Goal: Task Accomplishment & Management: Complete application form

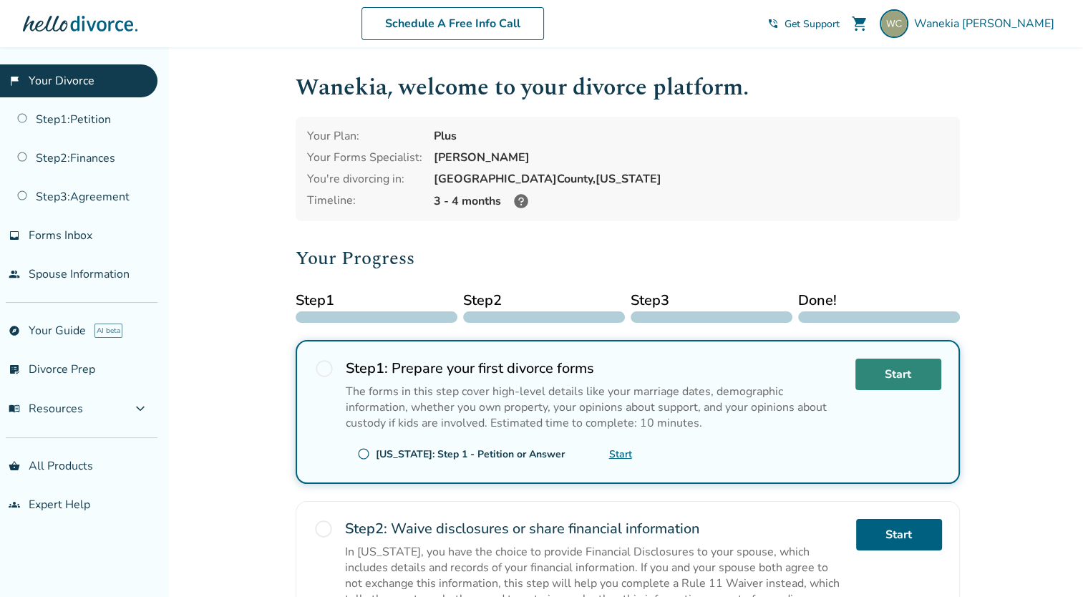
click at [902, 379] on link "Start" at bounding box center [898, 373] width 86 height 31
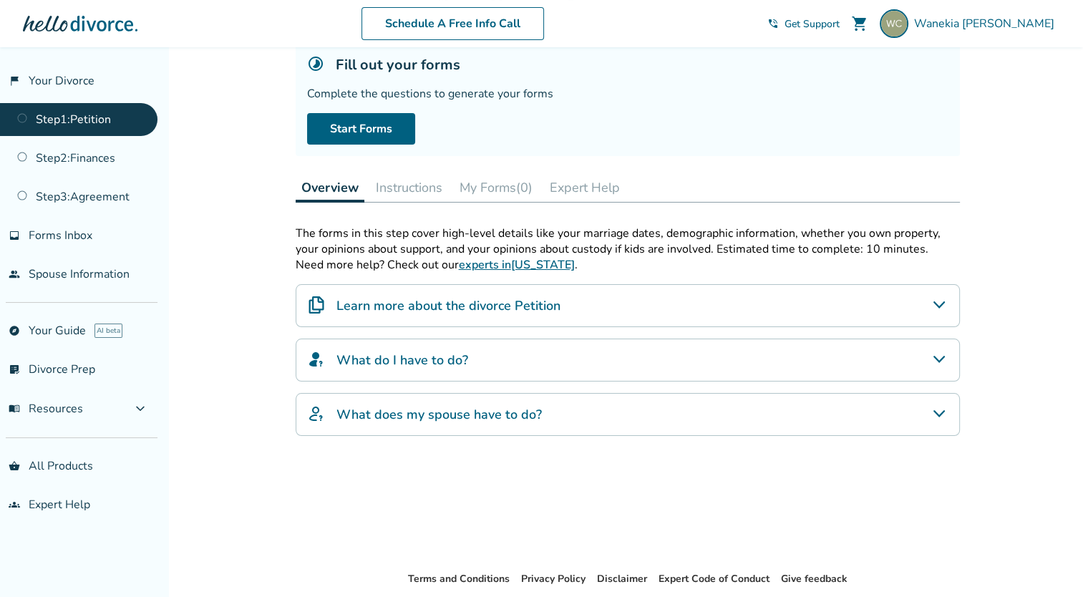
scroll to position [94, 0]
click at [862, 296] on div "Learn more about the divorce Petition" at bounding box center [628, 305] width 664 height 43
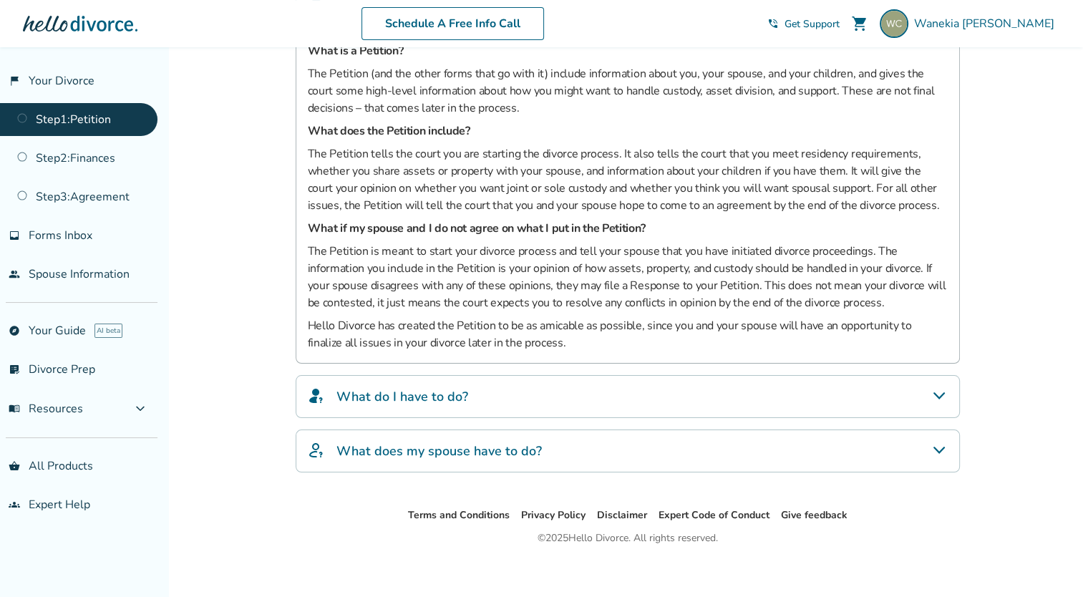
scroll to position [386, 0]
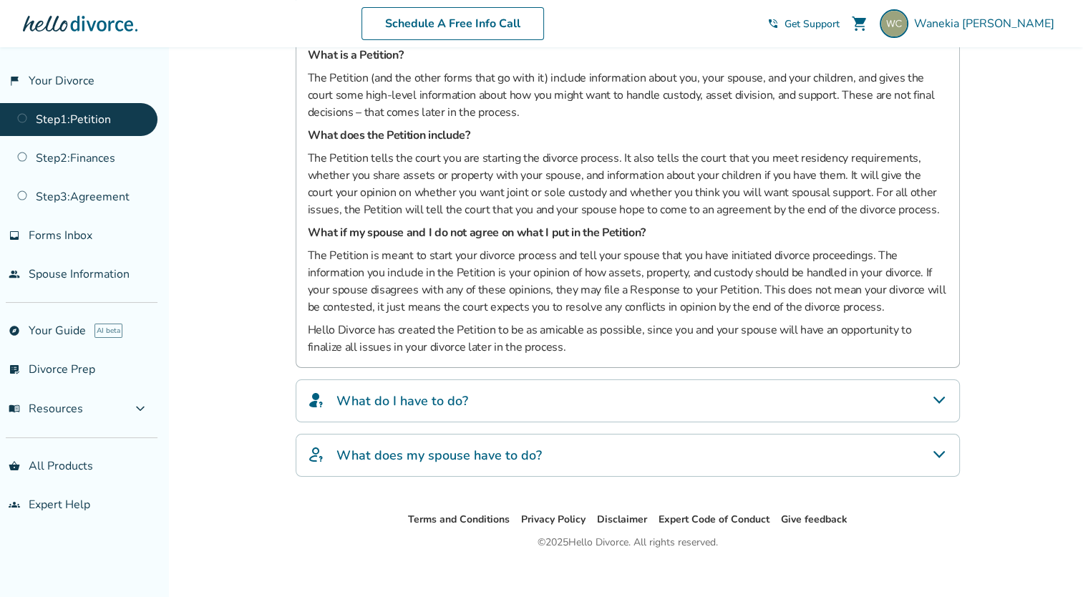
click at [919, 404] on div "What do I have to do?" at bounding box center [628, 400] width 664 height 43
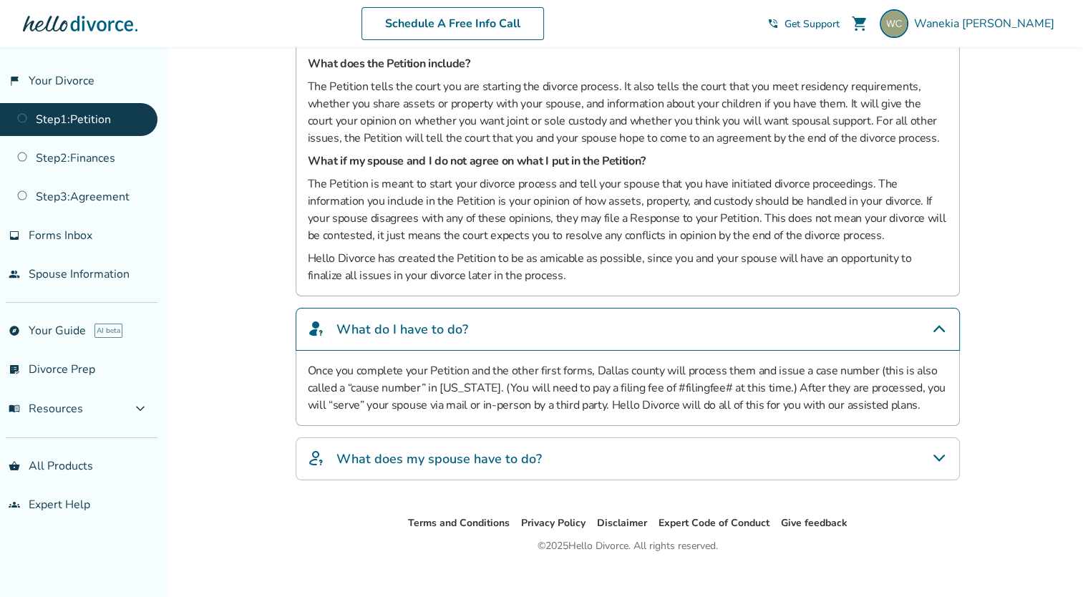
scroll to position [473, 0]
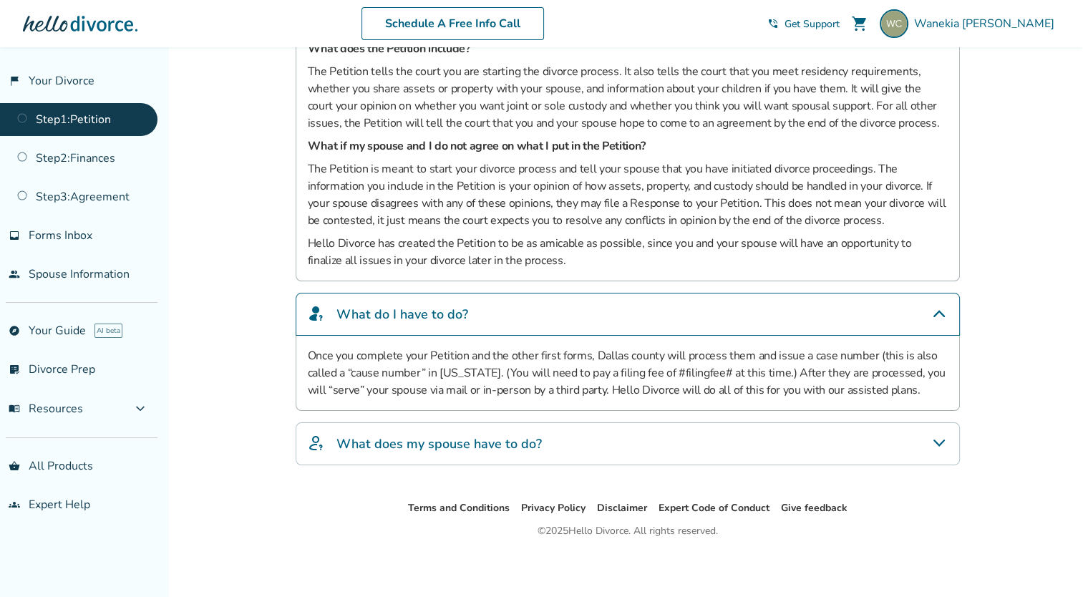
click at [935, 443] on icon "What does my spouse have to do?" at bounding box center [938, 442] width 17 height 17
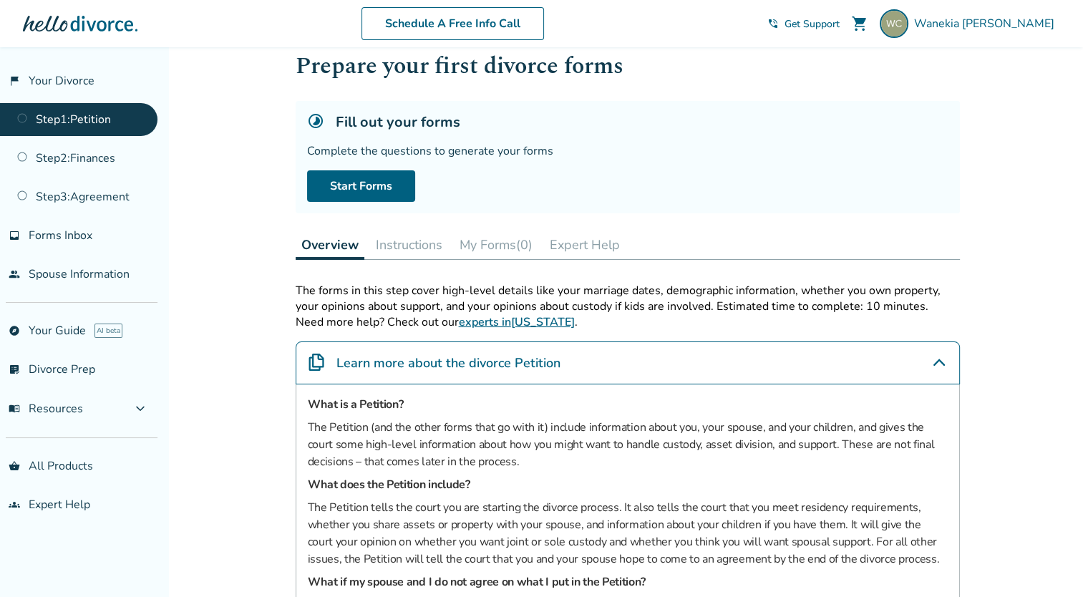
scroll to position [10, 0]
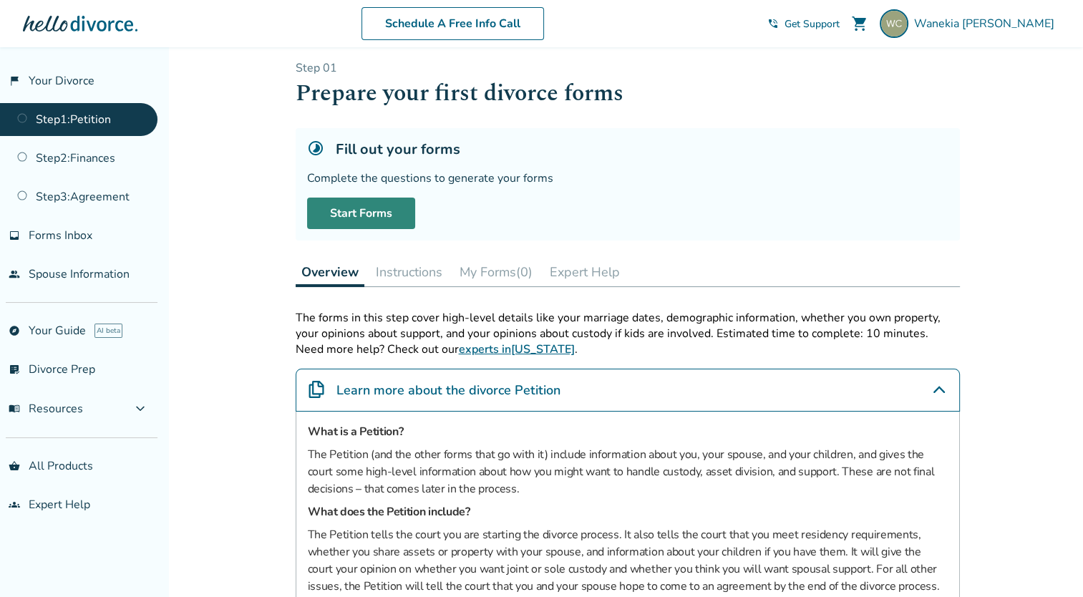
click at [369, 212] on link "Start Forms" at bounding box center [361, 212] width 108 height 31
